Goal: Check status: Check status

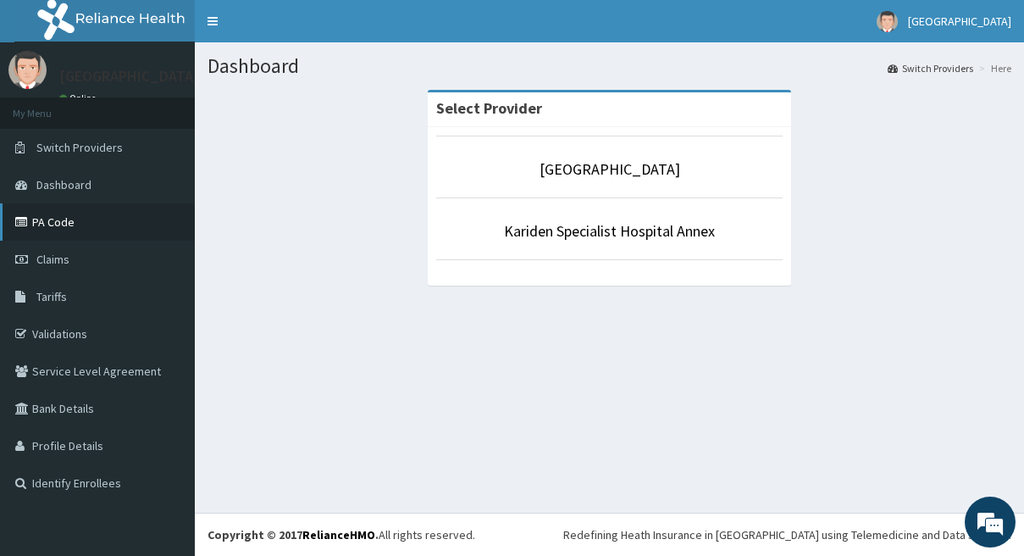
click at [64, 230] on link "PA Code" at bounding box center [97, 221] width 195 height 37
click at [325, 220] on div "Select Provider Kariden Specialist Hospital Kariden Specialist Hospital Annex" at bounding box center [610, 196] width 804 height 212
click at [50, 225] on link "PA Code" at bounding box center [97, 221] width 195 height 37
click at [57, 264] on span "Claims" at bounding box center [52, 259] width 33 height 15
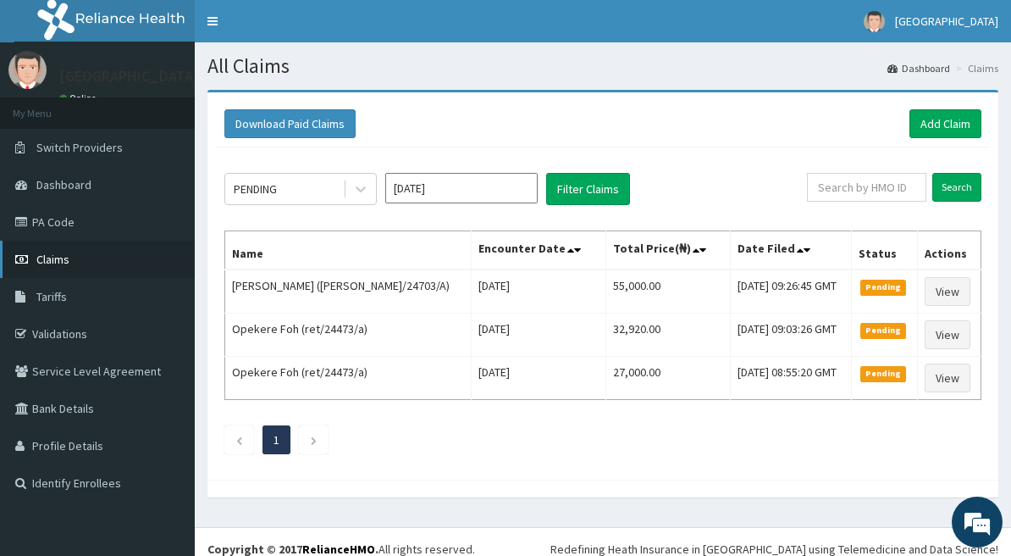
click at [61, 266] on span "Claims" at bounding box center [52, 259] width 33 height 15
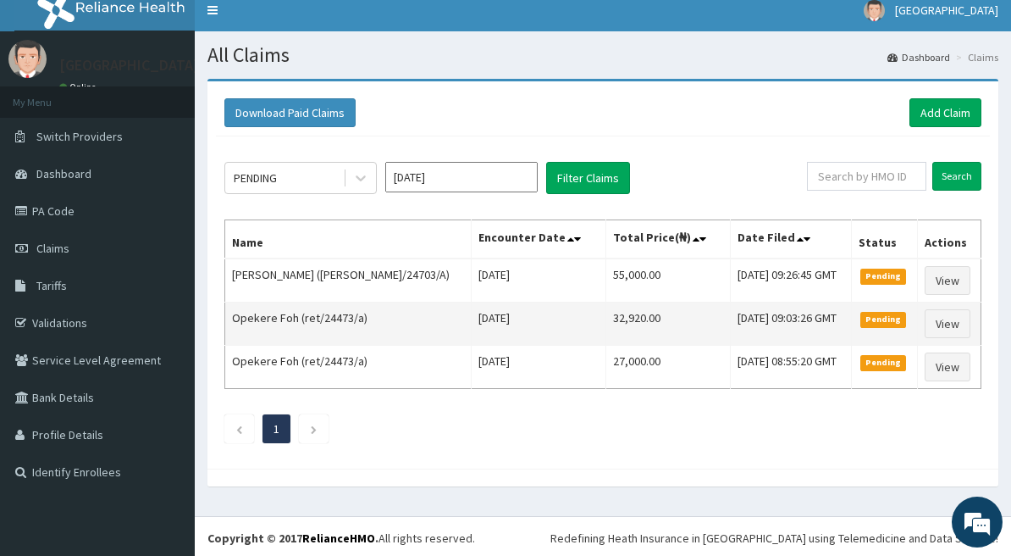
scroll to position [14, 0]
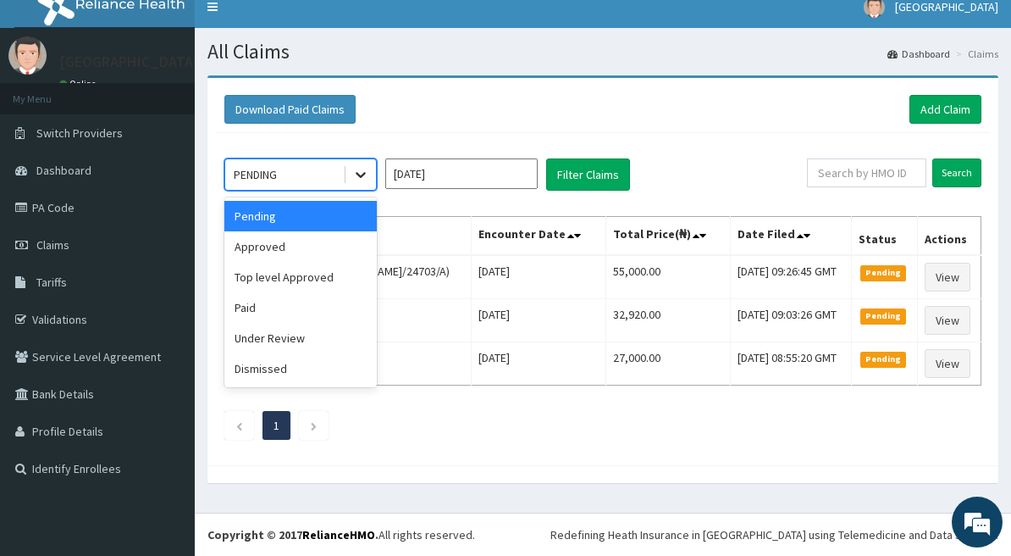
click at [352, 180] on div at bounding box center [361, 174] width 30 height 30
click at [328, 246] on div "Approved" at bounding box center [300, 246] width 152 height 30
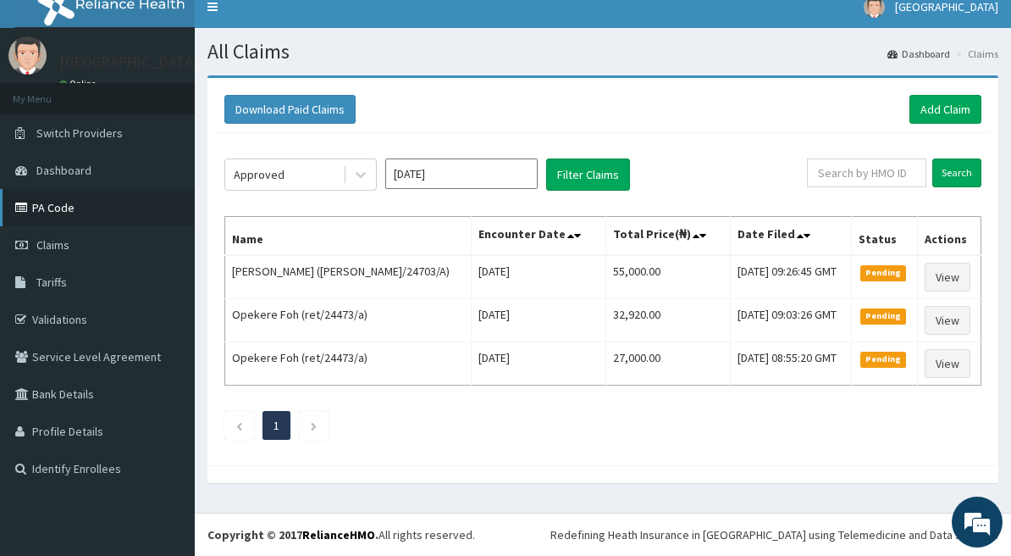
click at [94, 217] on link "PA Code" at bounding box center [97, 207] width 195 height 37
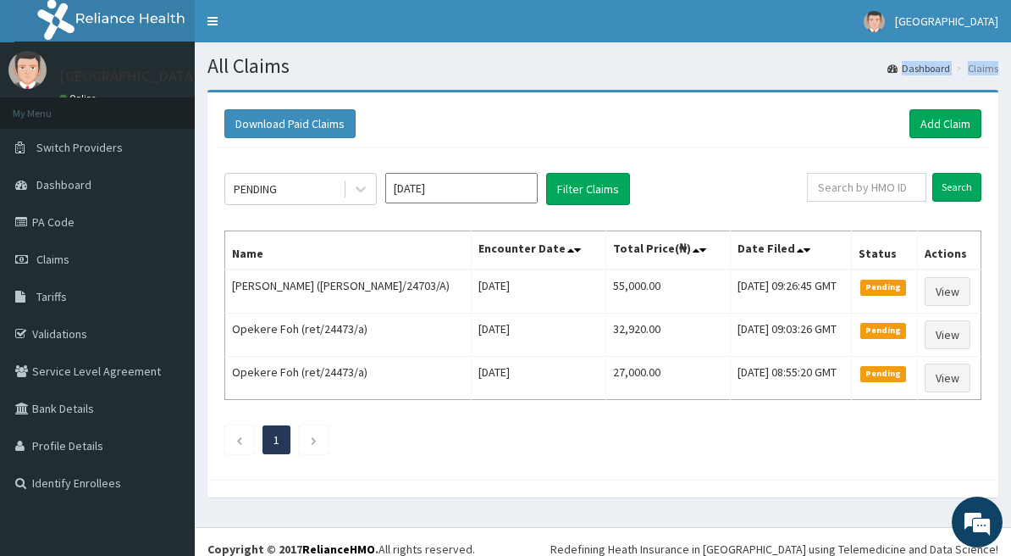
click at [1011, 143] on html "R EL Toggle navigation Kariden Hospital Kariden Hospital - karidenspecialisthos…" at bounding box center [505, 285] width 1011 height 570
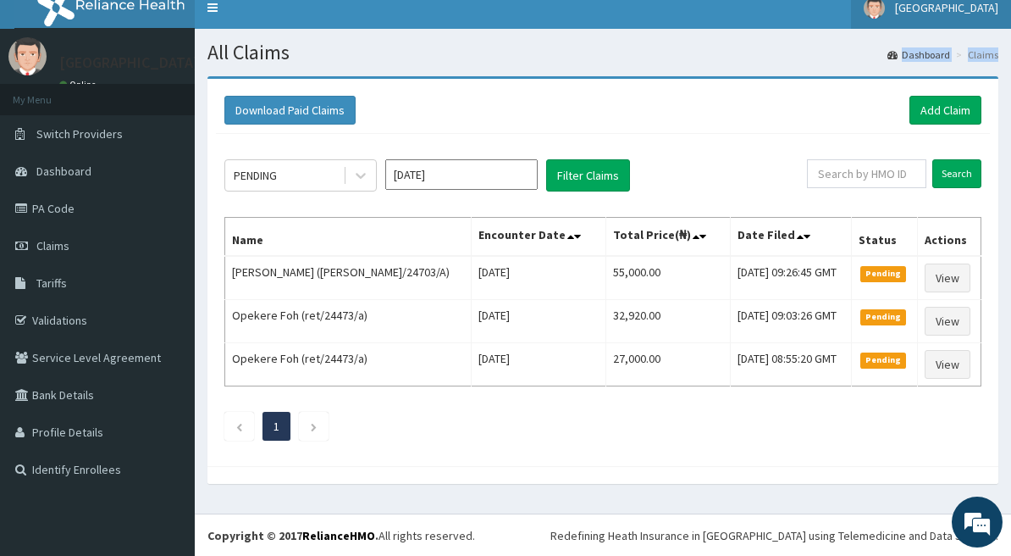
scroll to position [14, 0]
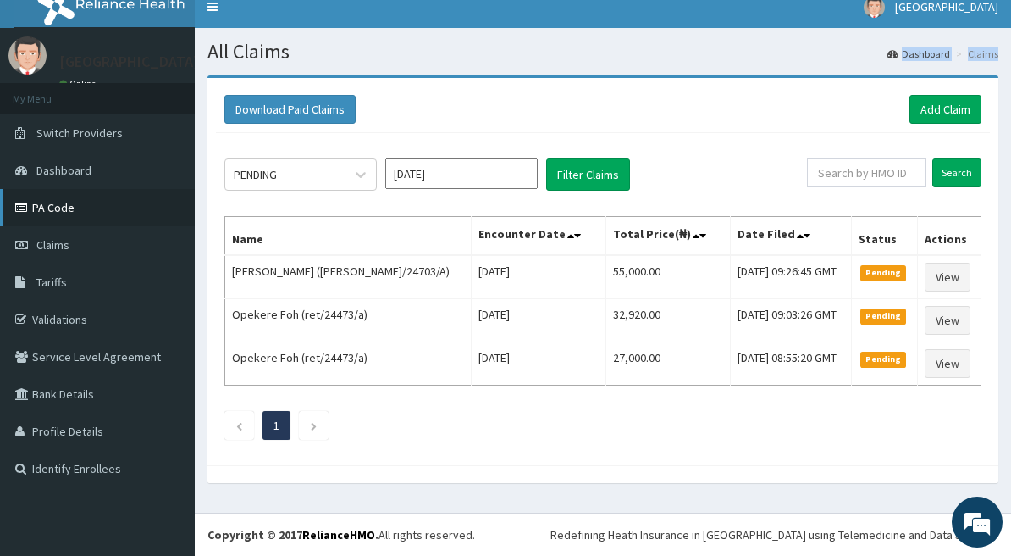
click at [77, 214] on link "PA Code" at bounding box center [97, 207] width 195 height 37
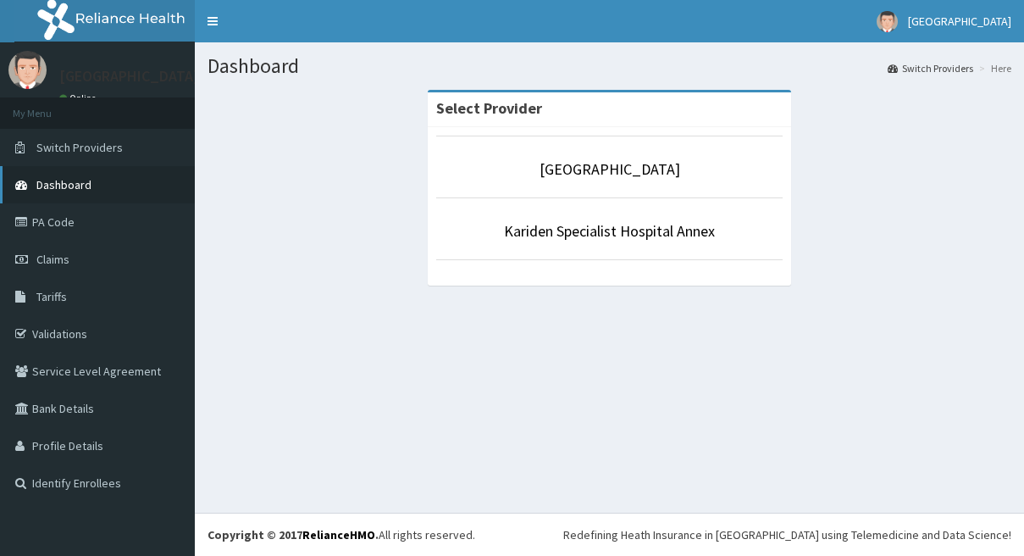
click at [97, 174] on link "Dashboard" at bounding box center [97, 184] width 195 height 37
click at [101, 177] on link "Dashboard" at bounding box center [97, 184] width 195 height 37
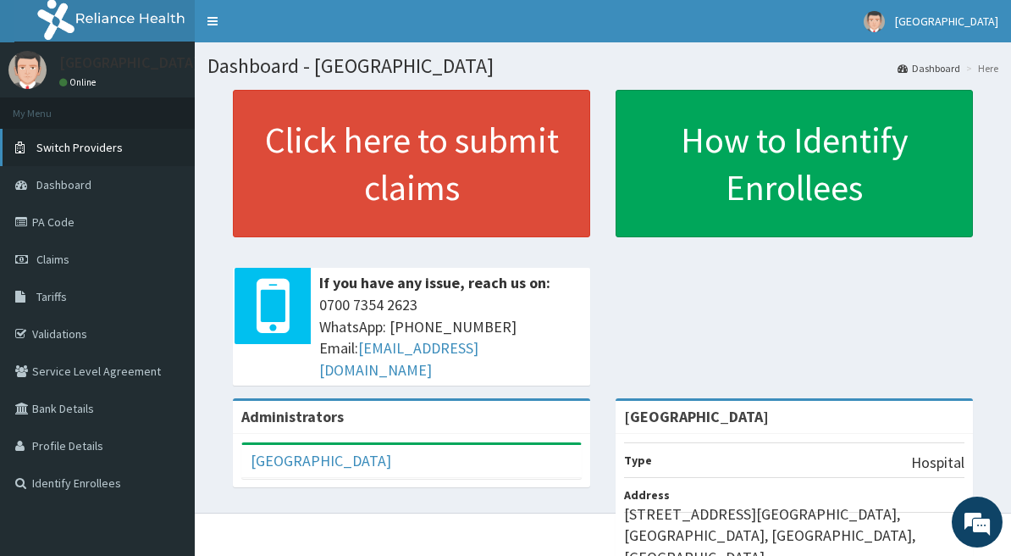
click at [63, 142] on span "Switch Providers" at bounding box center [79, 147] width 86 height 15
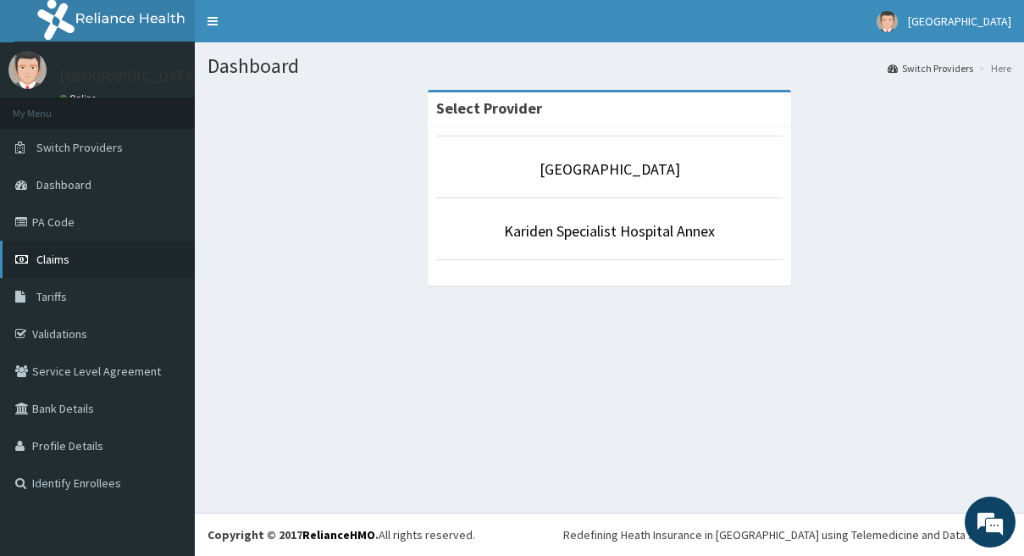
click at [47, 258] on span "Claims" at bounding box center [52, 259] width 33 height 15
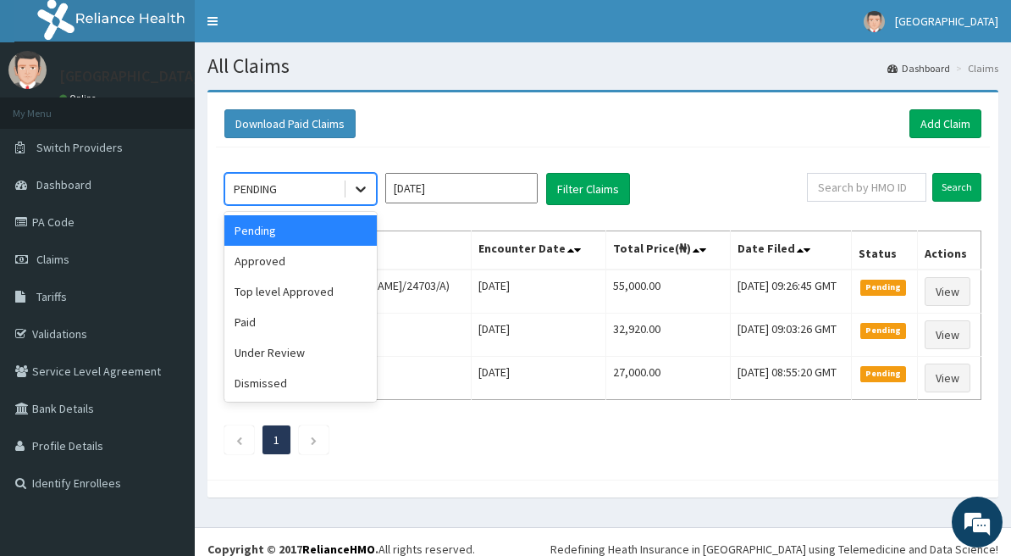
click at [363, 188] on icon at bounding box center [361, 190] width 10 height 6
click at [328, 263] on div "Approved" at bounding box center [300, 261] width 152 height 30
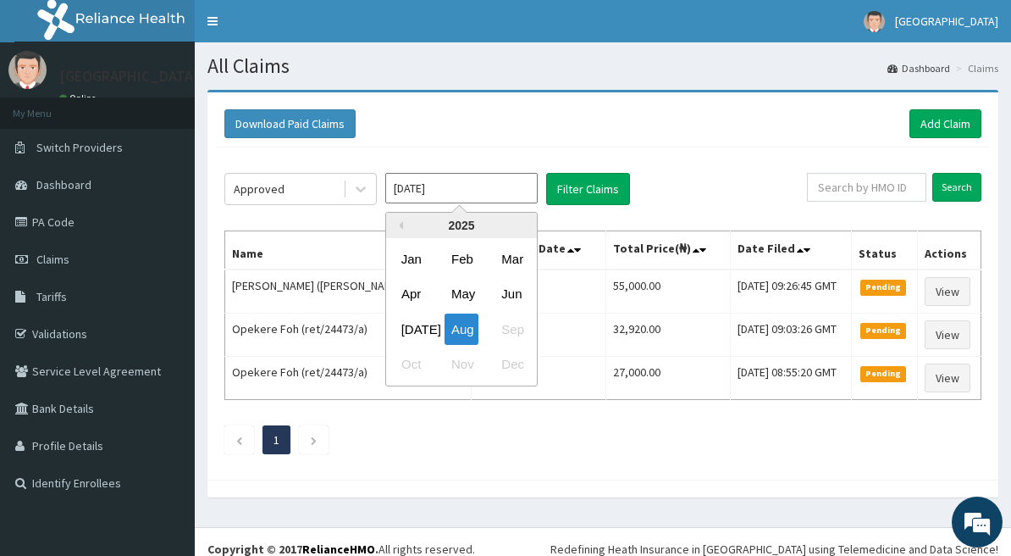
click at [503, 183] on input "[DATE]" at bounding box center [461, 188] width 152 height 30
click at [463, 329] on div "Aug" at bounding box center [462, 328] width 34 height 31
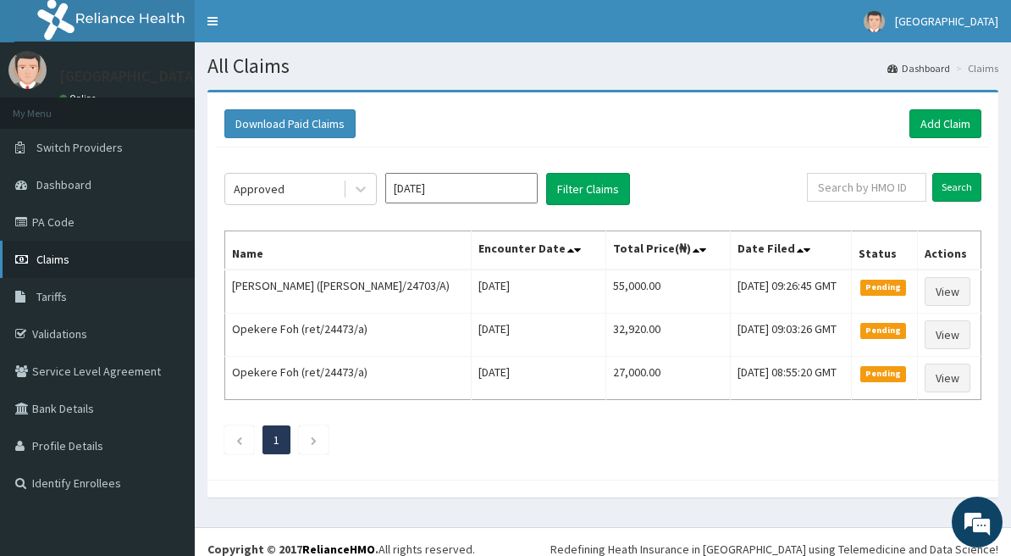
click at [74, 252] on link "Claims" at bounding box center [97, 259] width 195 height 37
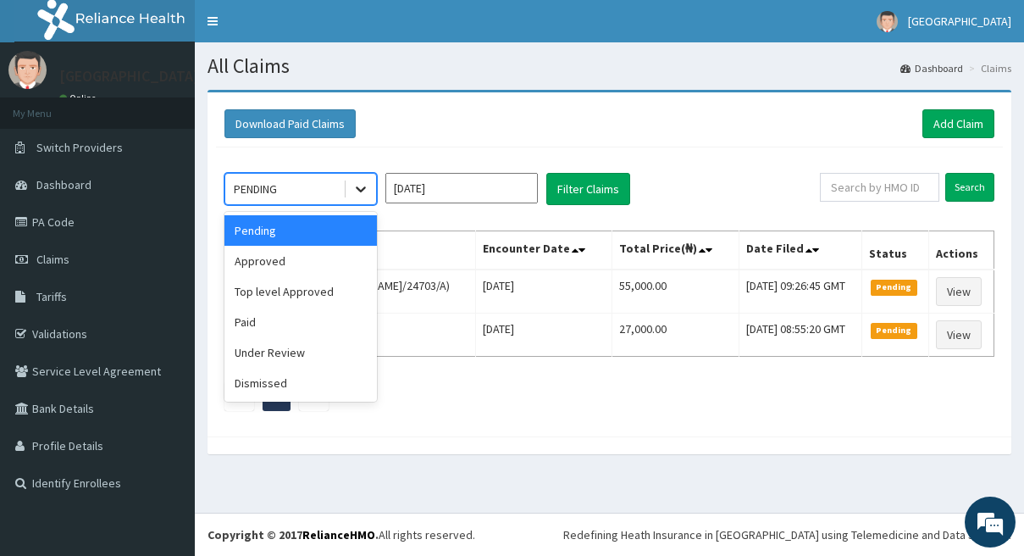
click at [353, 197] on icon at bounding box center [360, 188] width 17 height 17
click at [288, 254] on div "Approved" at bounding box center [300, 261] width 152 height 30
